Goal: Find specific page/section: Find specific page/section

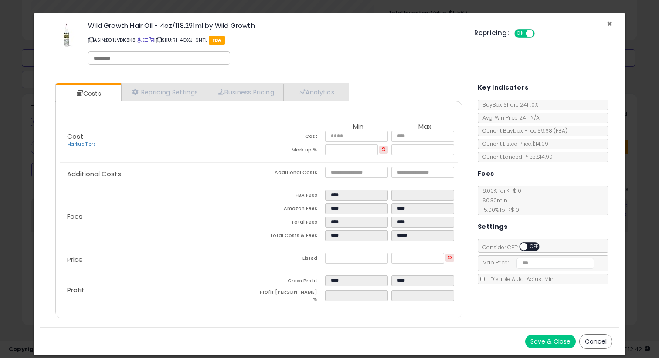
scroll to position [179, 356]
click at [610, 21] on span "×" at bounding box center [609, 23] width 6 height 13
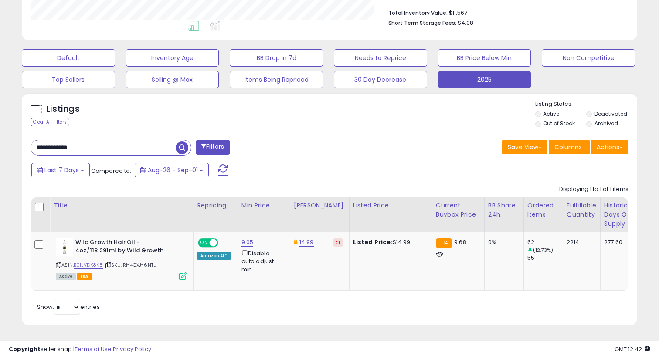
scroll to position [0, 0]
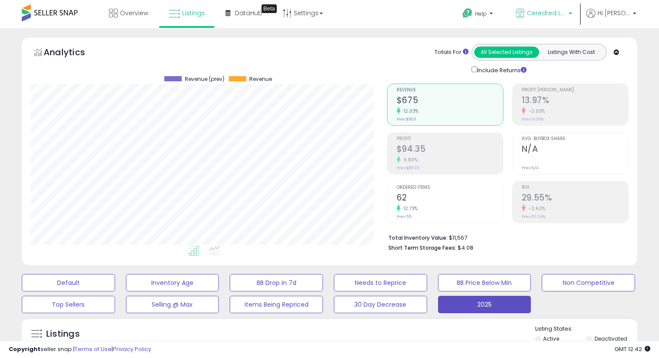
click at [548, 14] on span "Ceredred LLC" at bounding box center [546, 13] width 39 height 9
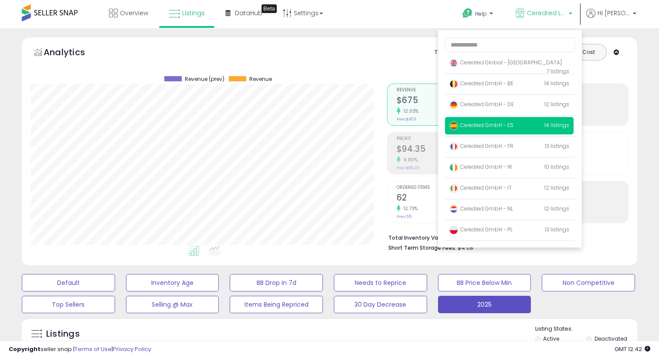
click at [486, 128] on span "Ceredred GmbH - ES" at bounding box center [481, 125] width 64 height 7
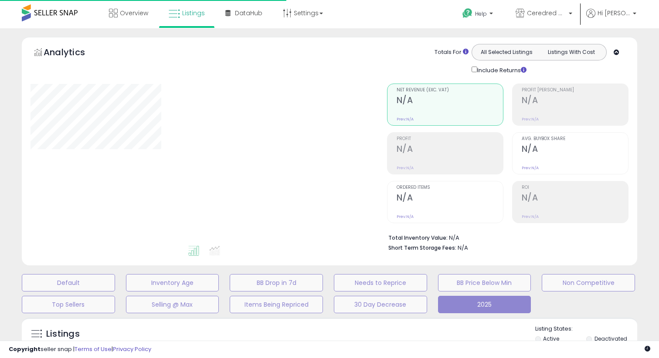
type input "**********"
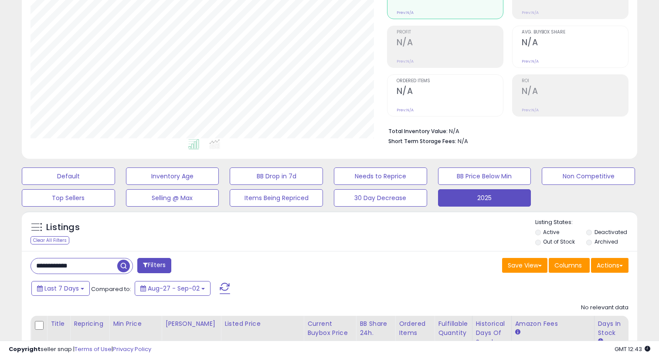
scroll to position [166, 0]
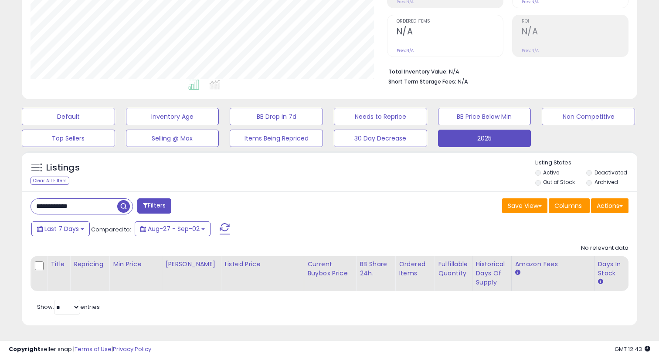
click at [93, 206] on input "**********" at bounding box center [74, 206] width 86 height 15
click at [93, 206] on input "**********" at bounding box center [103, 206] width 145 height 15
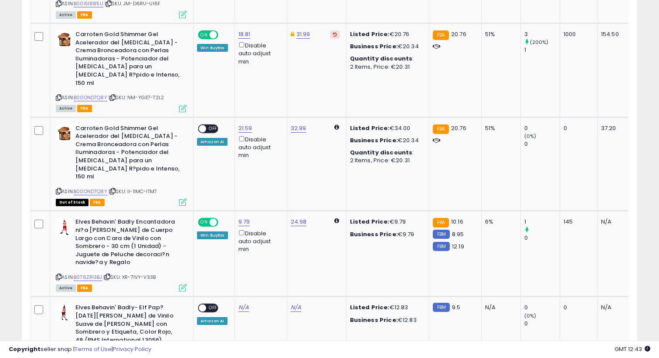
scroll to position [640, 0]
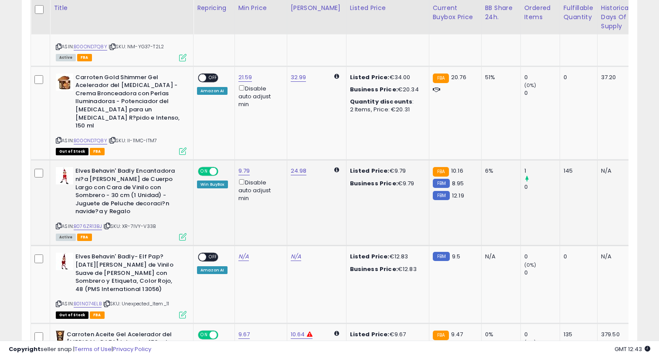
click at [181, 233] on icon at bounding box center [182, 236] width 7 height 7
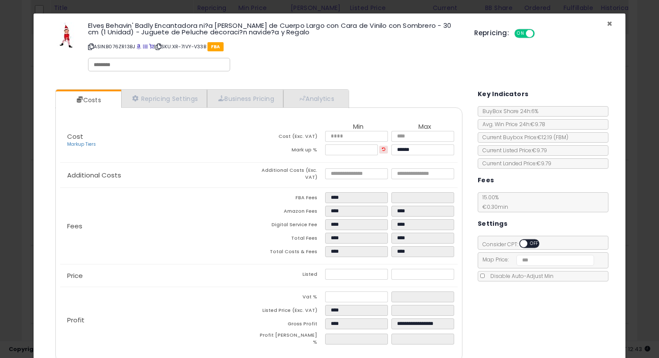
click at [609, 23] on span "×" at bounding box center [609, 23] width 6 height 13
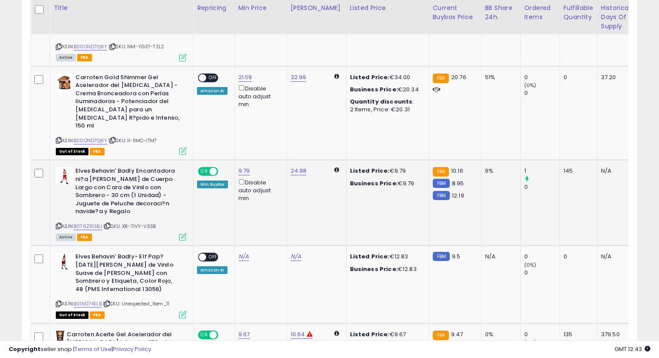
click at [183, 233] on icon at bounding box center [182, 236] width 7 height 7
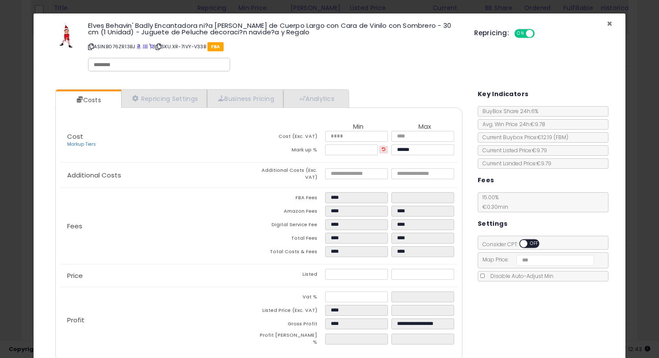
click at [610, 23] on span "×" at bounding box center [609, 23] width 6 height 13
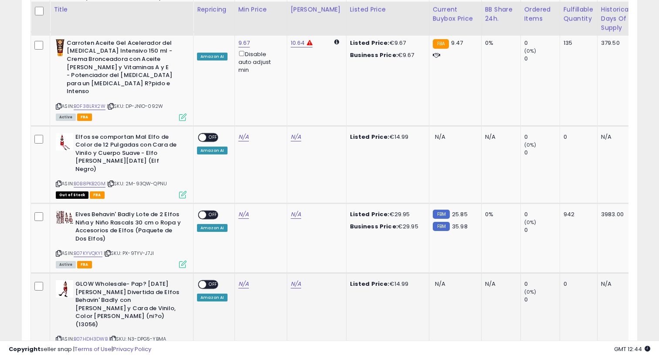
scroll to position [931, 0]
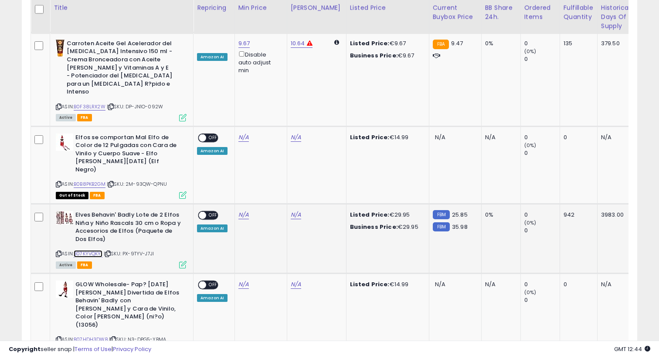
click at [91, 250] on link "B07KYVQKY1" at bounding box center [88, 253] width 29 height 7
click at [95, 250] on link "B07KYVQKY1" at bounding box center [88, 253] width 29 height 7
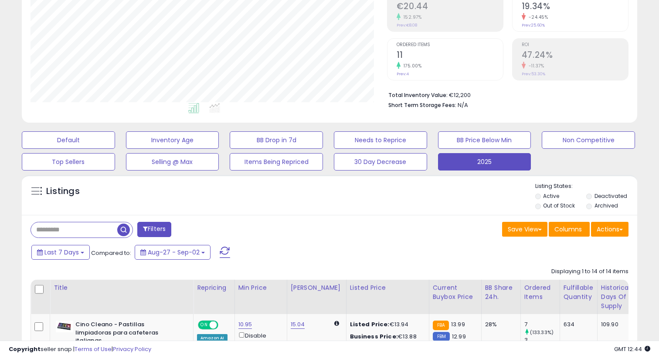
scroll to position [0, 0]
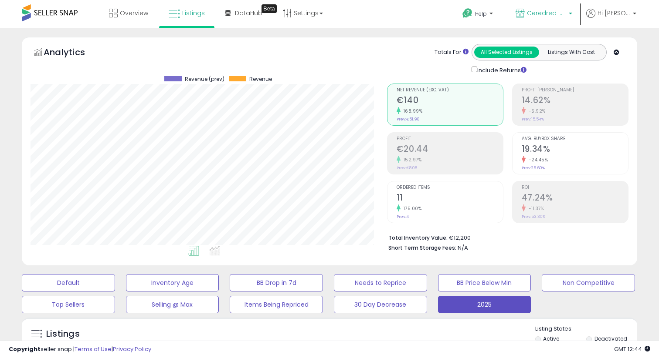
click at [541, 12] on span "Ceredred GmbH - ES" at bounding box center [546, 13] width 39 height 9
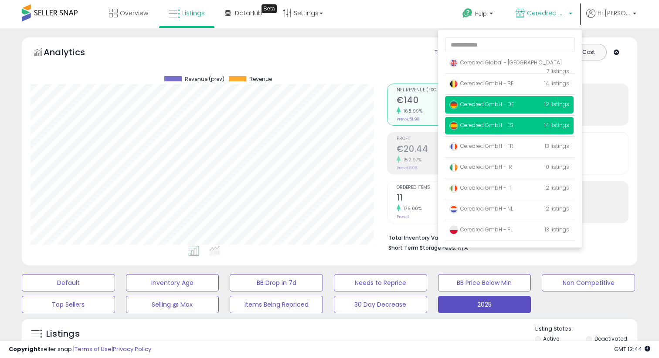
click at [504, 106] on span "Ceredred GmbH - DE" at bounding box center [481, 104] width 64 height 7
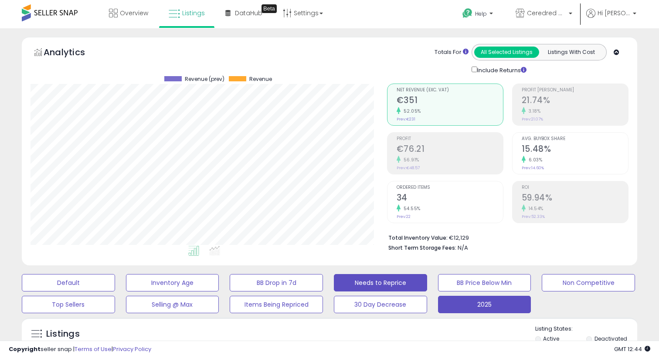
scroll to position [179, 356]
